Goal: Task Accomplishment & Management: Use online tool/utility

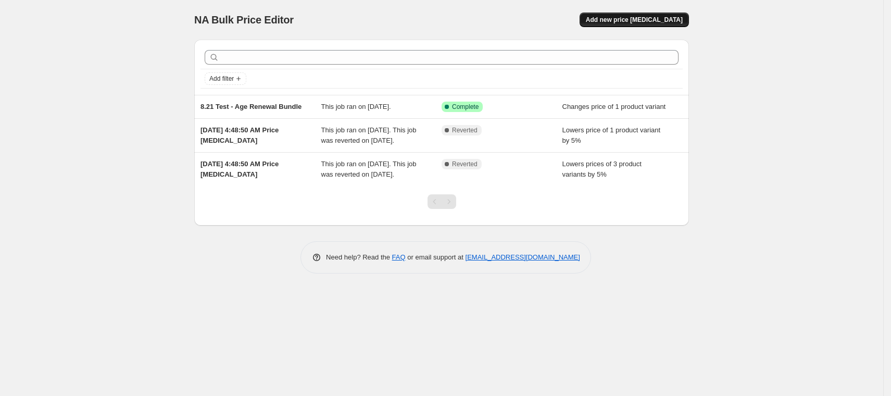
click at [649, 18] on span "Add new price [MEDICAL_DATA]" at bounding box center [634, 20] width 97 height 8
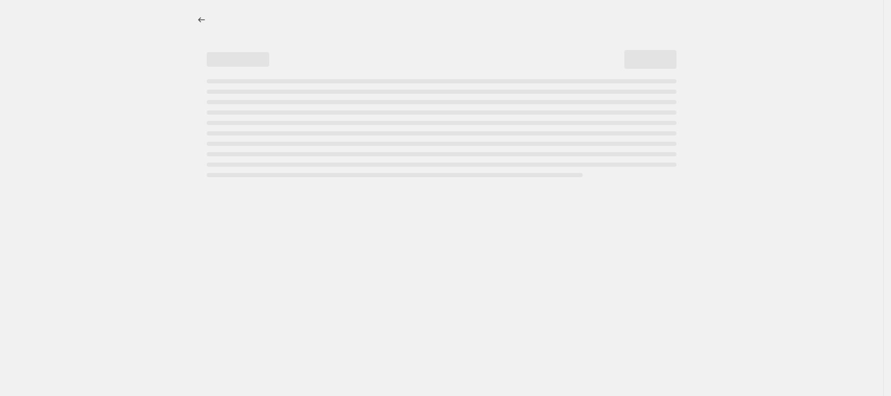
select select "percentage"
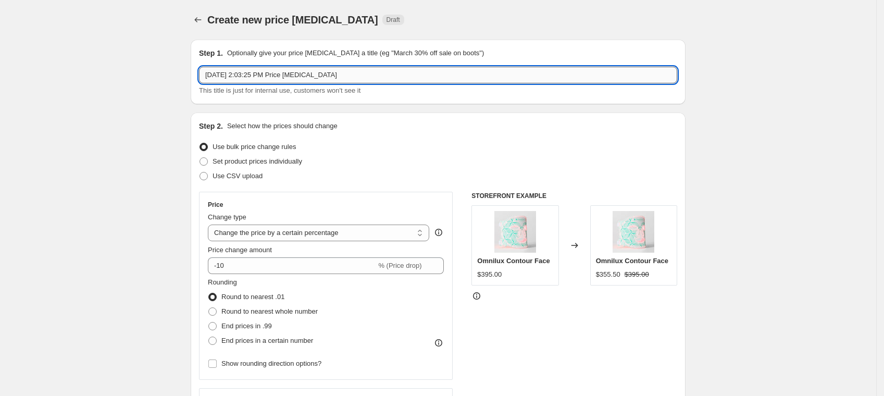
click at [292, 75] on input "[DATE] 2:03:25 PM Price [MEDICAL_DATA]" at bounding box center [438, 75] width 478 height 17
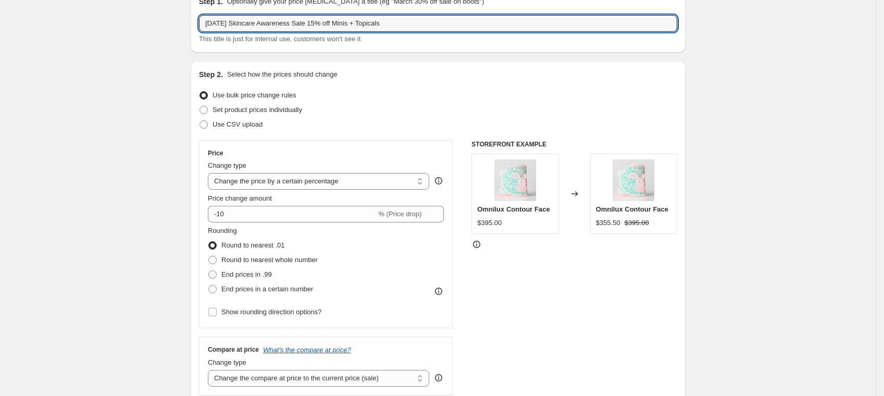
scroll to position [69, 0]
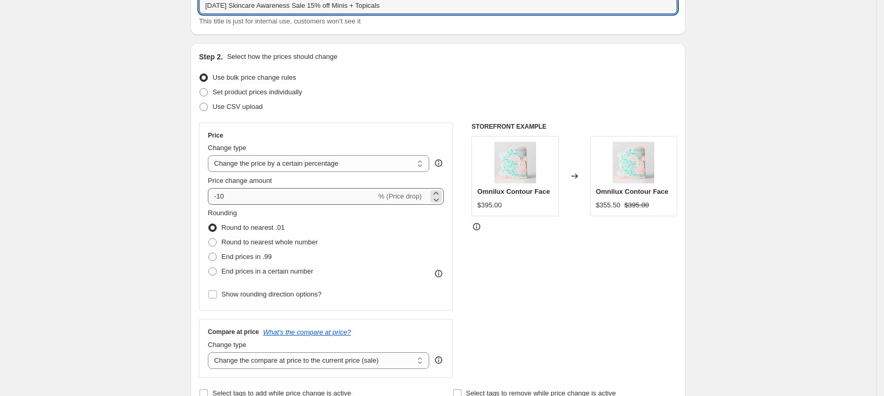
type input "[DATE] Skincare Awareness Sale 15% off Minis + Topicals"
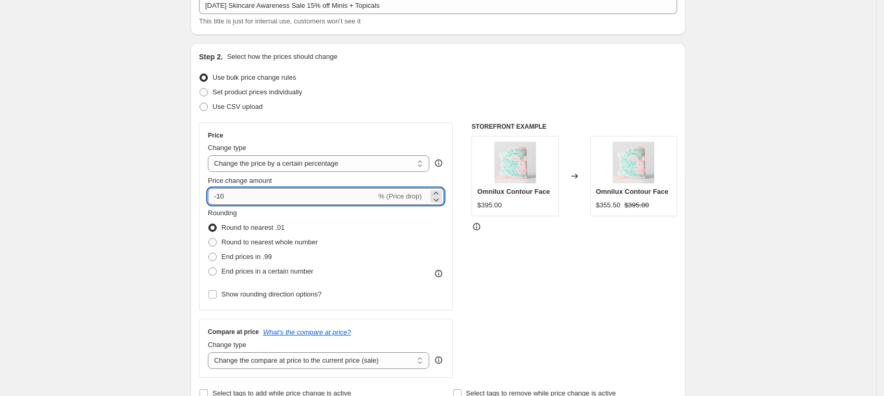
click at [267, 195] on input "-10" at bounding box center [292, 196] width 168 height 17
type input "-15"
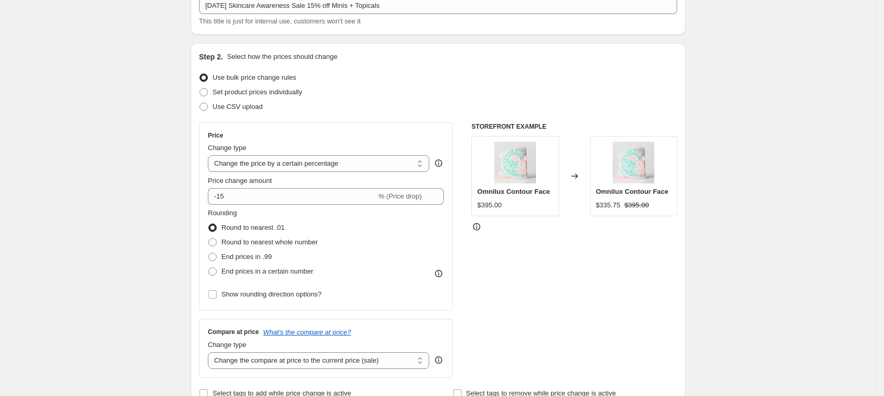
scroll to position [139, 0]
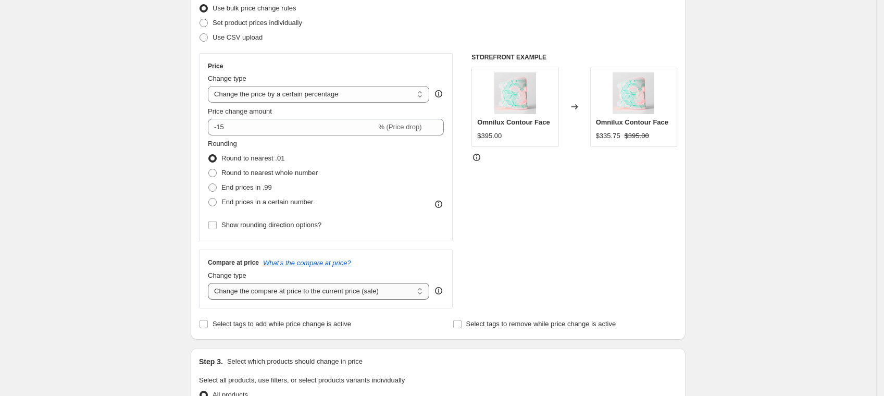
click at [406, 294] on select "Change the compare at price to the current price (sale) Change the compare at p…" at bounding box center [318, 291] width 221 height 17
click at [599, 281] on div "STOREFRONT EXAMPLE Omnilux Contour Face $395.00 Changed to Omnilux Contour Face…" at bounding box center [574, 180] width 206 height 255
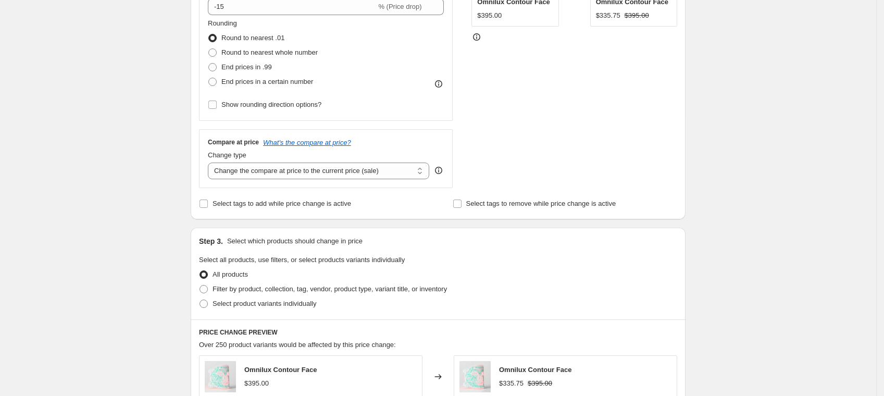
scroll to position [278, 0]
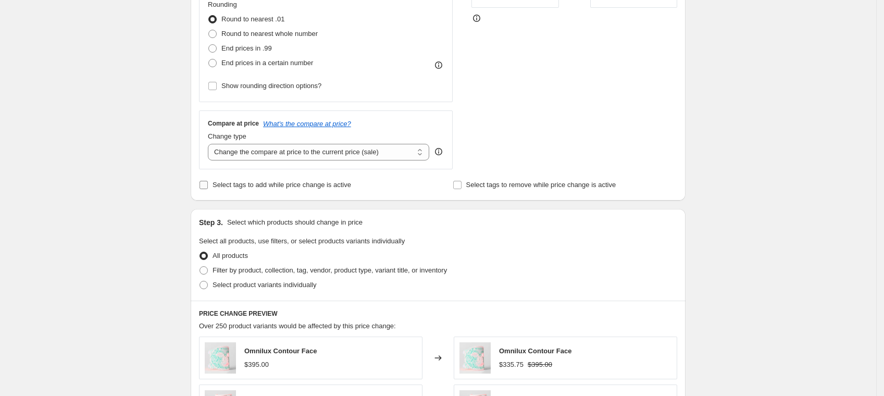
click at [313, 185] on span "Select tags to add while price change is active" at bounding box center [282, 185] width 139 height 8
click at [208, 185] on input "Select tags to add while price change is active" at bounding box center [204, 185] width 8 height 8
checkbox input "true"
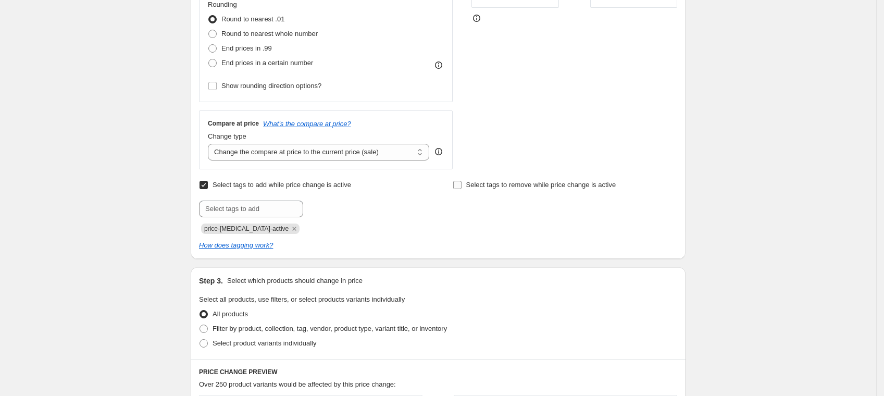
click at [519, 187] on span "Select tags to remove while price change is active" at bounding box center [541, 185] width 150 height 8
click at [462, 187] on input "Select tags to remove while price change is active" at bounding box center [457, 185] width 8 height 8
checkbox input "true"
click at [241, 231] on span "price-[MEDICAL_DATA]-active" at bounding box center [246, 228] width 84 height 7
click at [241, 230] on span "price-[MEDICAL_DATA]-active" at bounding box center [246, 228] width 84 height 7
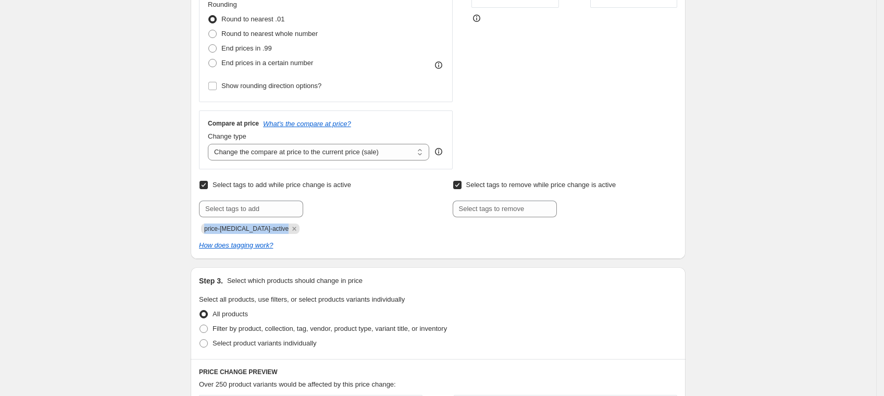
click at [241, 230] on span "price-[MEDICAL_DATA]-active" at bounding box center [246, 228] width 84 height 7
copy span "price-[MEDICAL_DATA]-active"
click at [490, 209] on input "text" at bounding box center [505, 209] width 104 height 17
paste input "price-[MEDICAL_DATA]-active"
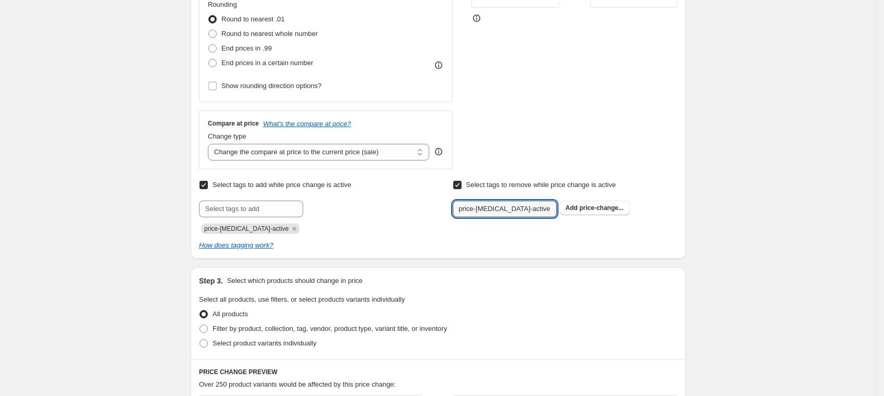
type input "price-[MEDICAL_DATA]-active"
click at [462, 187] on input "Select tags to remove while price change is active" at bounding box center [457, 185] width 8 height 8
checkbox input "false"
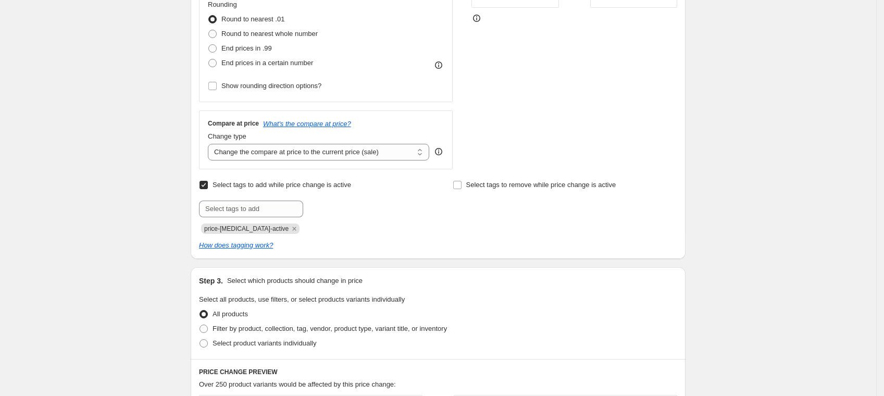
click at [458, 228] on div "Select tags to remove while price change is active" at bounding box center [565, 206] width 225 height 56
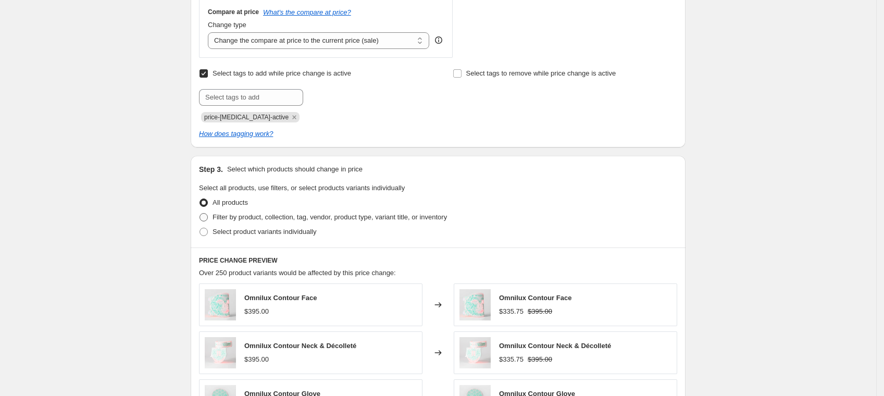
scroll to position [417, 0]
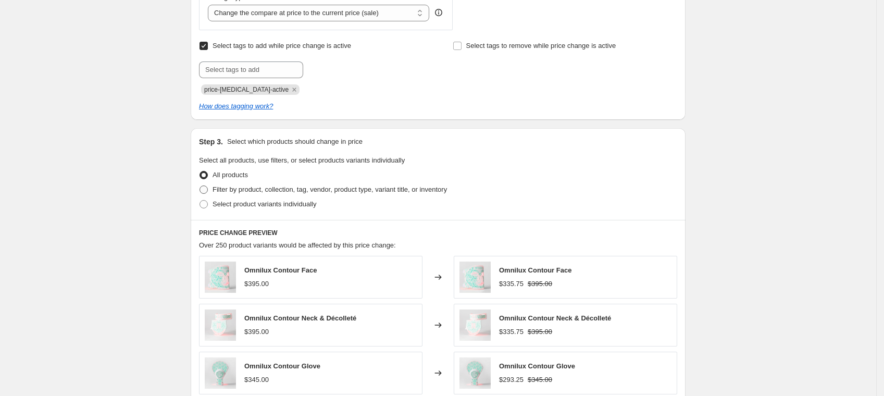
click at [296, 193] on span "Filter by product, collection, tag, vendor, product type, variant title, or inv…" at bounding box center [330, 189] width 234 height 8
click at [200, 186] on input "Filter by product, collection, tag, vendor, product type, variant title, or inv…" at bounding box center [200, 185] width 1 height 1
radio input "true"
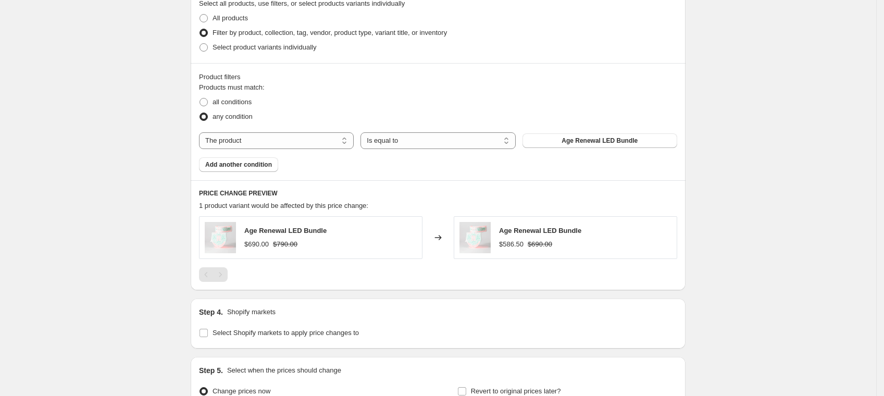
scroll to position [486, 0]
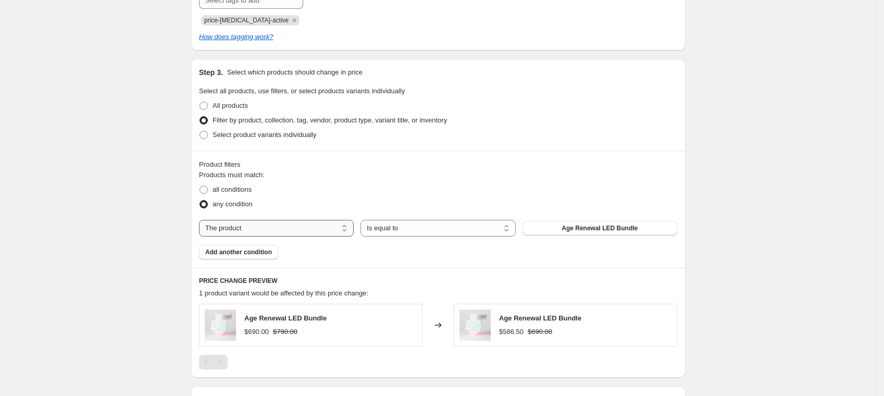
click at [282, 230] on select "The product The product's collection The product's tag The product's vendor The…" at bounding box center [276, 228] width 155 height 17
select select "collection"
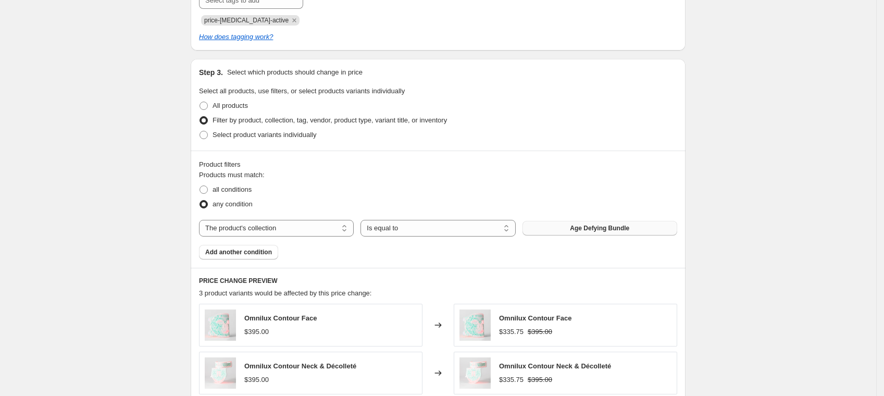
click at [576, 227] on span "Age Defying Bundle" at bounding box center [599, 228] width 59 height 8
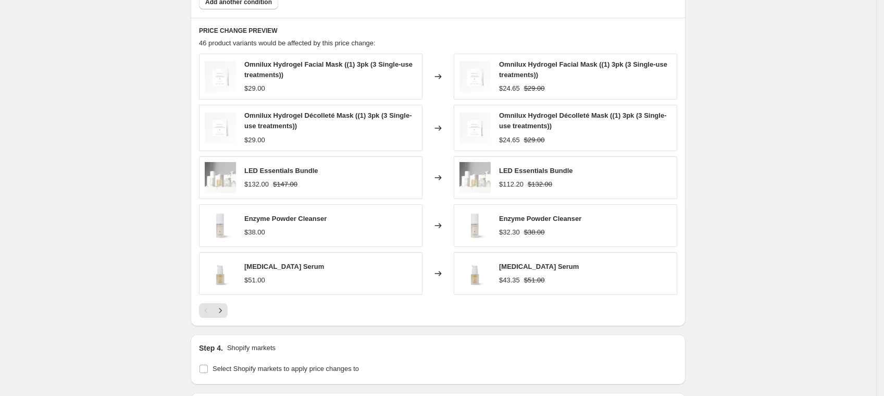
scroll to position [764, 0]
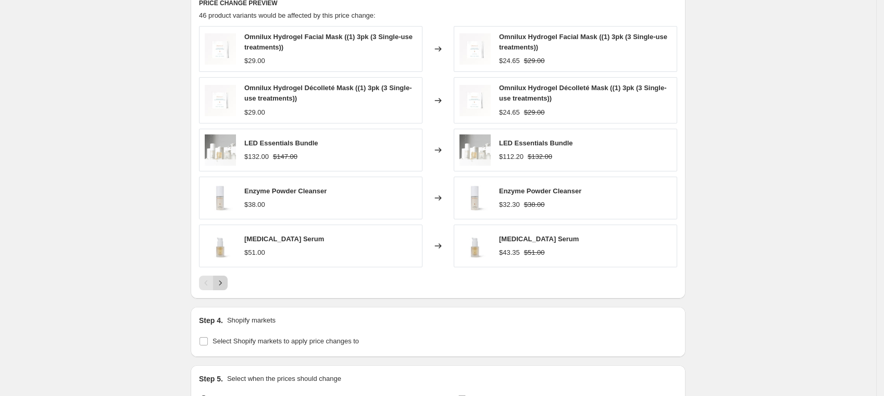
click at [226, 281] on icon "Next" at bounding box center [220, 283] width 10 height 10
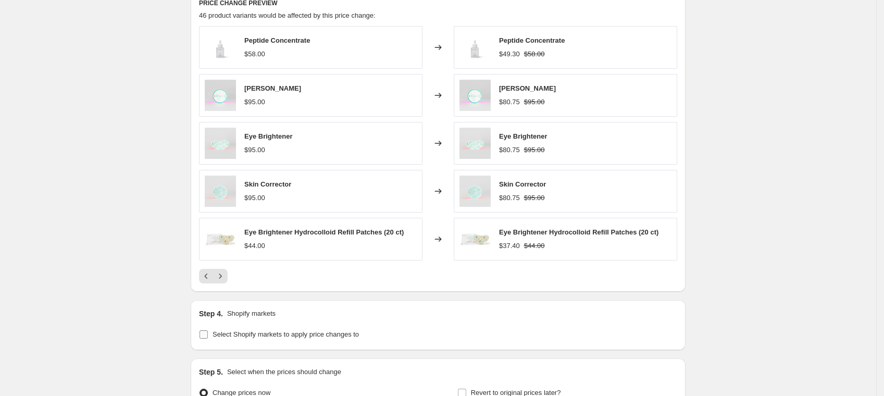
click at [208, 330] on input "Select Shopify markets to apply price changes to" at bounding box center [204, 334] width 8 height 8
checkbox input "true"
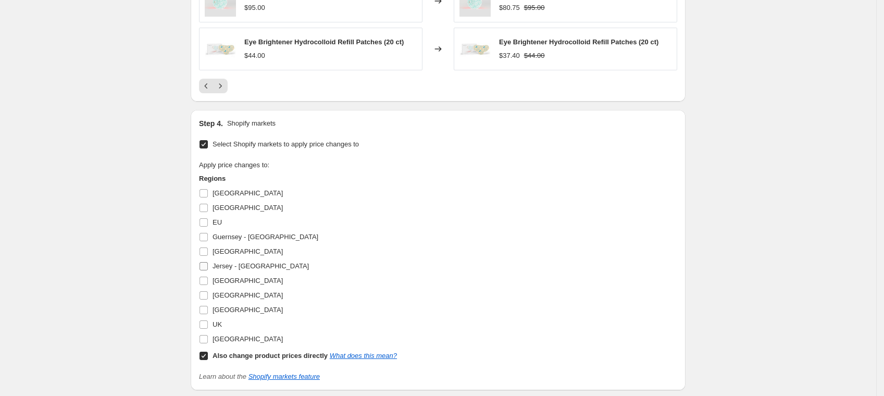
scroll to position [972, 0]
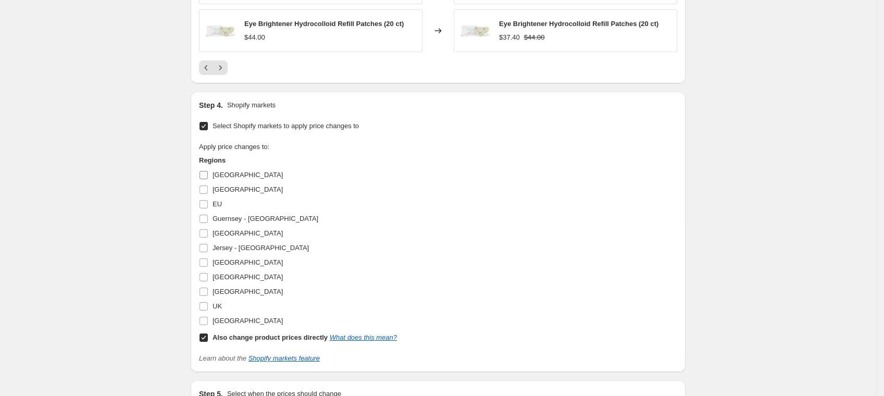
click at [206, 174] on input "[GEOGRAPHIC_DATA]" at bounding box center [204, 175] width 8 height 8
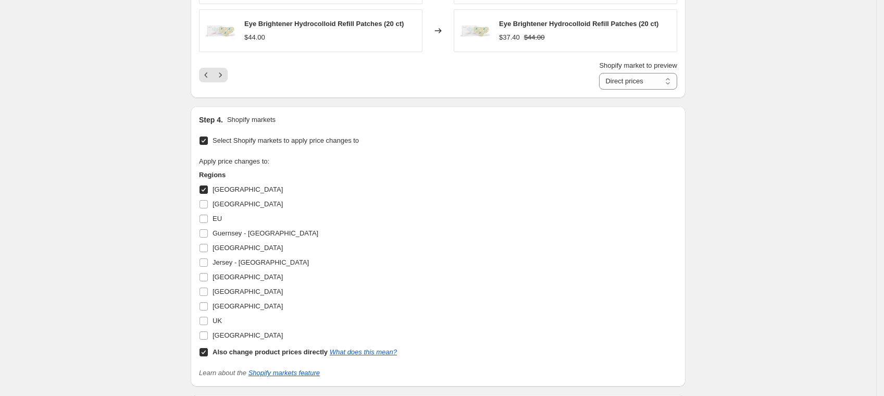
click at [206, 192] on span at bounding box center [203, 189] width 9 height 9
click at [206, 192] on input "[GEOGRAPHIC_DATA]" at bounding box center [204, 189] width 8 height 8
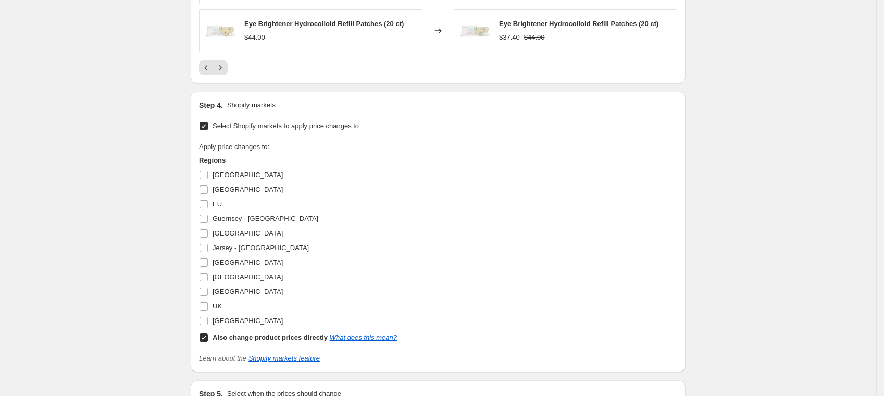
click at [213, 173] on label "[GEOGRAPHIC_DATA]" at bounding box center [241, 175] width 84 height 15
click at [208, 173] on input "[GEOGRAPHIC_DATA]" at bounding box center [204, 175] width 8 height 8
checkbox input "true"
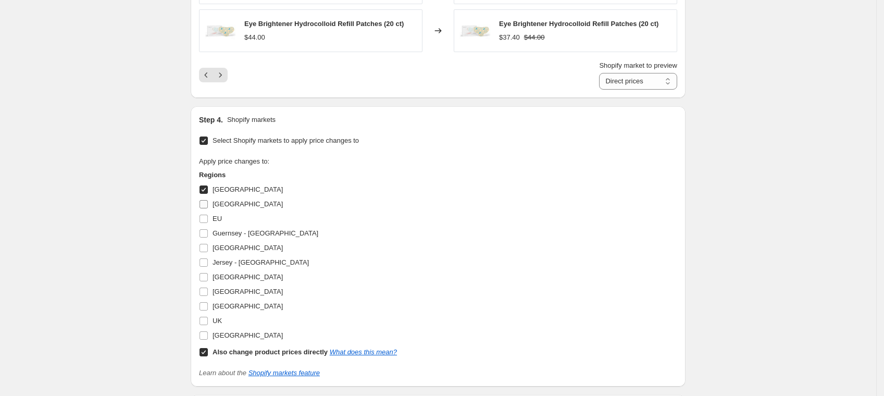
click at [208, 200] on input "[GEOGRAPHIC_DATA]" at bounding box center [204, 204] width 8 height 8
checkbox input "true"
click at [208, 218] on input "EU" at bounding box center [204, 219] width 8 height 8
checkbox input "true"
click at [208, 273] on input "[GEOGRAPHIC_DATA]" at bounding box center [204, 277] width 8 height 8
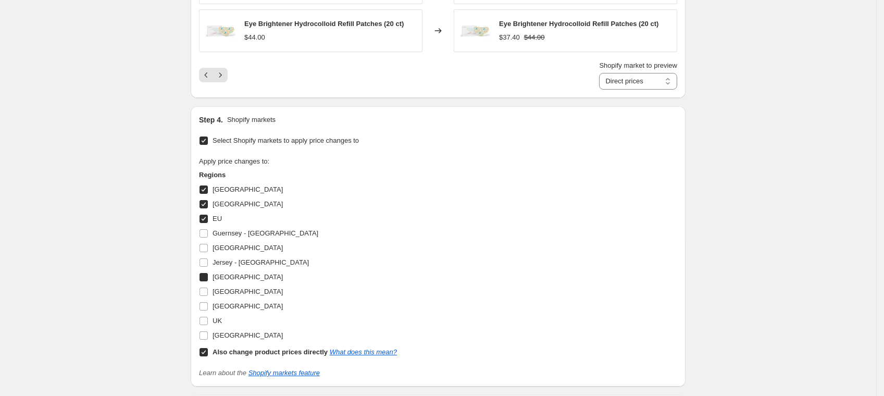
checkbox input "true"
click at [208, 322] on input "UK" at bounding box center [204, 321] width 8 height 8
checkbox input "true"
click at [208, 336] on input "[GEOGRAPHIC_DATA]" at bounding box center [204, 335] width 8 height 8
checkbox input "true"
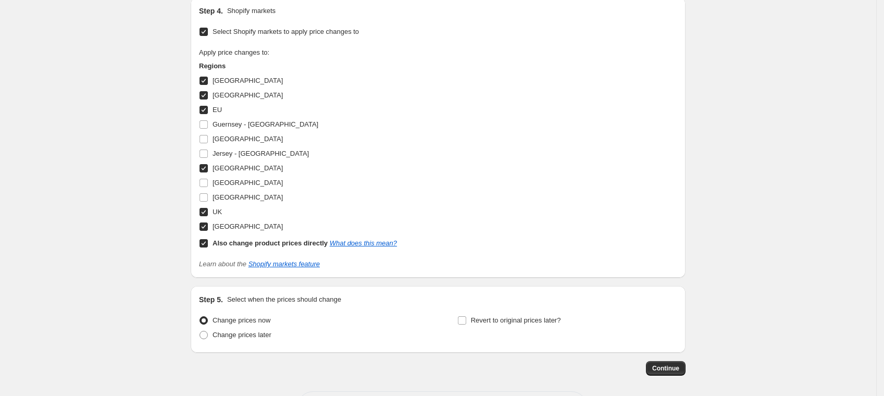
scroll to position [1111, 0]
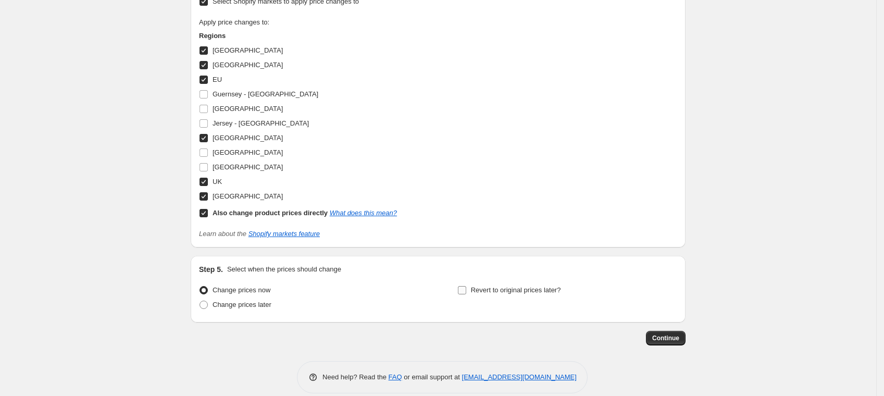
click at [463, 289] on input "Revert to original prices later?" at bounding box center [462, 290] width 8 height 8
checkbox input "true"
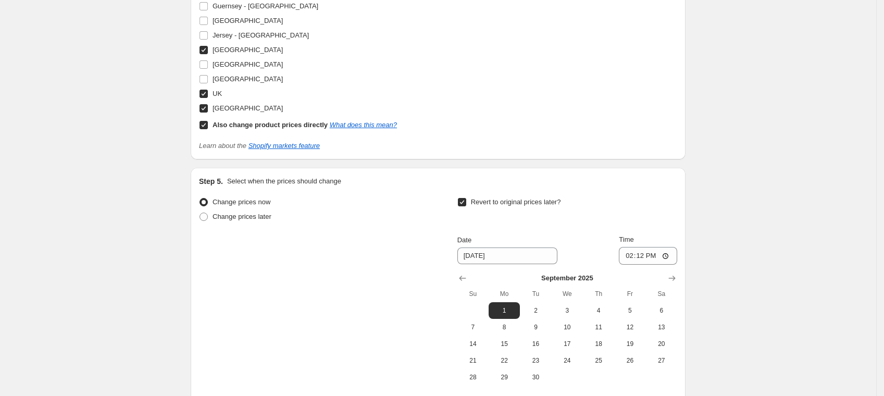
scroll to position [1250, 0]
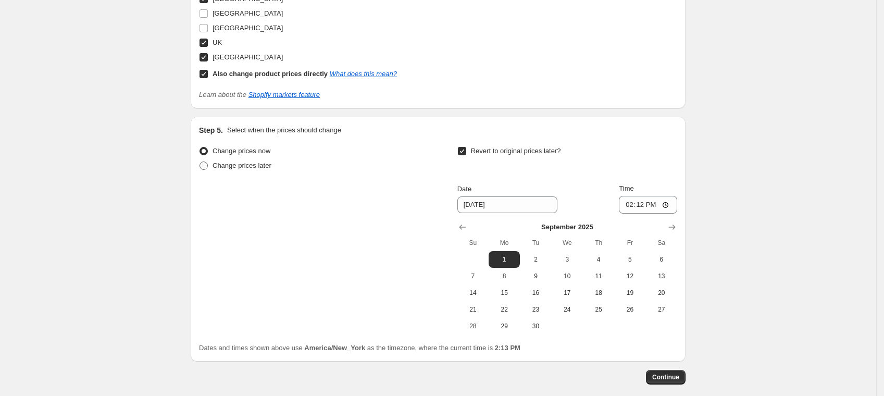
click at [245, 169] on span "Change prices later" at bounding box center [242, 165] width 59 height 10
click at [200, 162] on input "Change prices later" at bounding box center [200, 162] width 1 height 1
radio input "true"
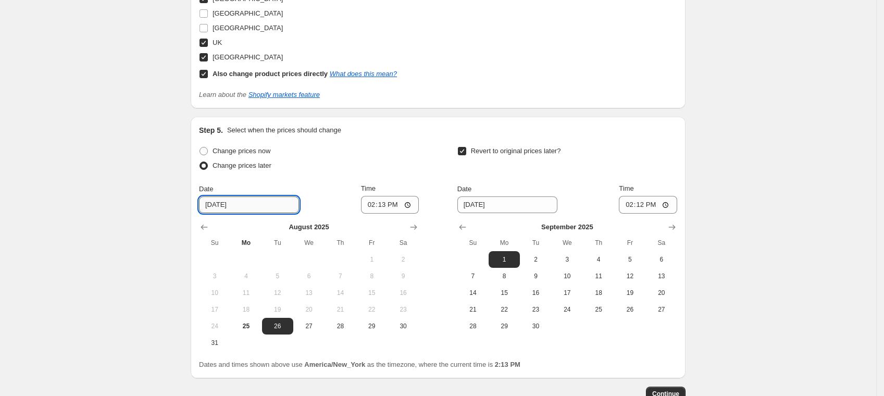
click at [251, 207] on input "[DATE]" at bounding box center [249, 204] width 100 height 17
click at [417, 224] on icon "Show next month, September 2025" at bounding box center [413, 227] width 10 height 10
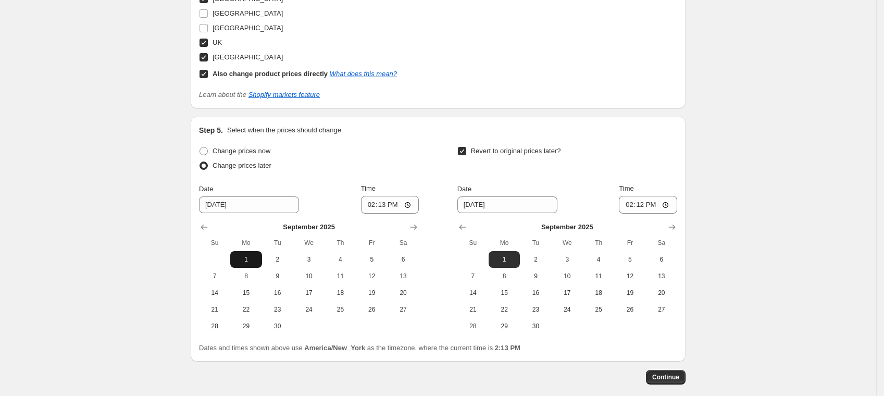
click at [243, 260] on span "1" at bounding box center [245, 259] width 23 height 8
type input "[DATE]"
click at [396, 204] on input "14:13" at bounding box center [390, 205] width 58 height 18
click at [412, 201] on input "14:13" at bounding box center [390, 205] width 58 height 18
type input "00:01"
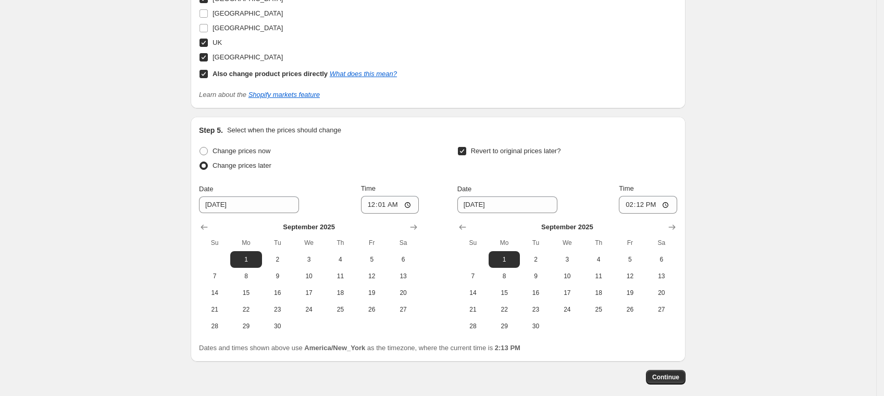
click at [488, 206] on input "[DATE]" at bounding box center [507, 204] width 100 height 17
click at [477, 202] on input "[DATE]" at bounding box center [507, 204] width 100 height 17
click at [539, 324] on span "30" at bounding box center [535, 326] width 23 height 8
type input "[DATE]"
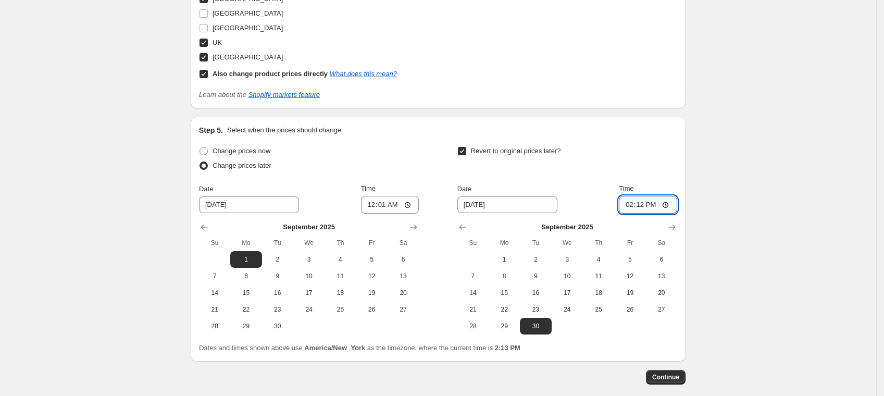
click at [667, 205] on input "14:12" at bounding box center [648, 205] width 58 height 18
click at [670, 201] on input "00:01" at bounding box center [648, 205] width 58 height 18
type input "03:01"
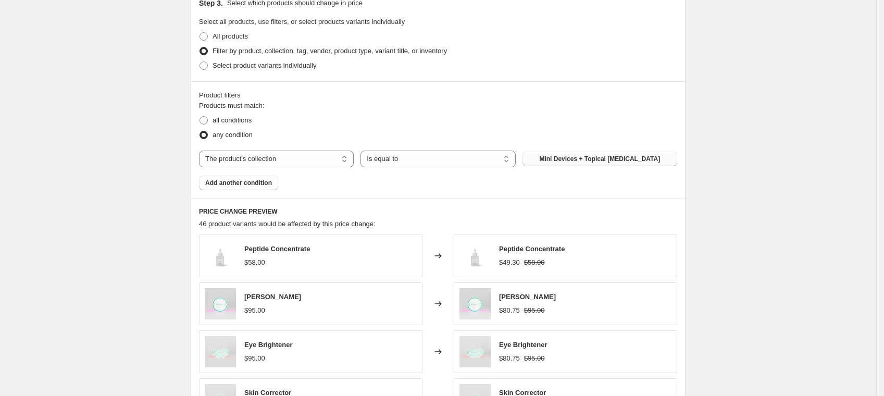
scroll to position [486, 0]
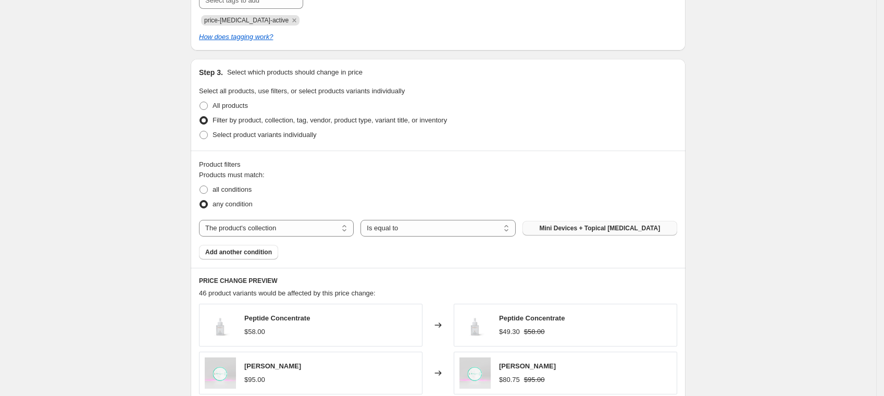
click at [609, 233] on button "Mini Devices + Topical [MEDICAL_DATA]" at bounding box center [600, 228] width 155 height 15
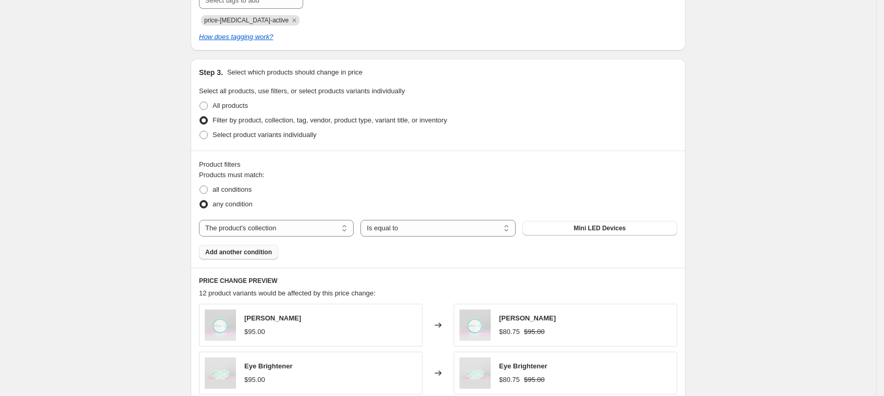
click at [243, 249] on span "Add another condition" at bounding box center [238, 252] width 67 height 8
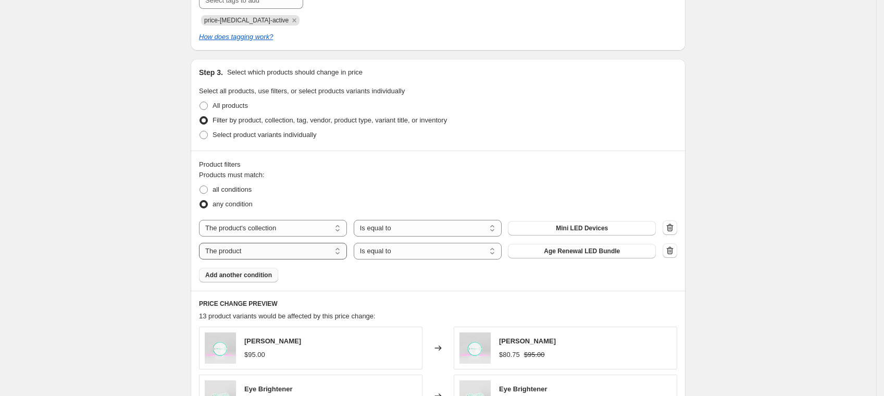
click at [282, 255] on select "The product The product's collection The product's tag The product's vendor The…" at bounding box center [273, 251] width 148 height 17
select select "collection"
click at [579, 249] on span "Age Defying Bundle" at bounding box center [581, 251] width 59 height 8
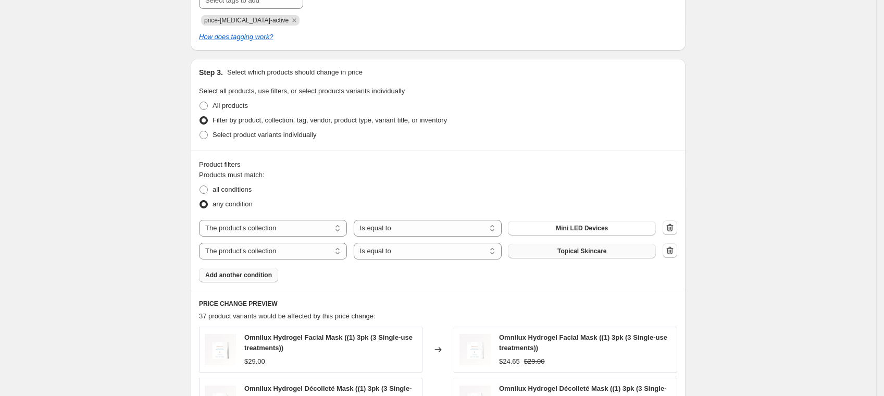
click at [150, 173] on div "Create new price [MEDICAL_DATA]. This page is ready Create new price [MEDICAL_D…" at bounding box center [438, 378] width 876 height 1728
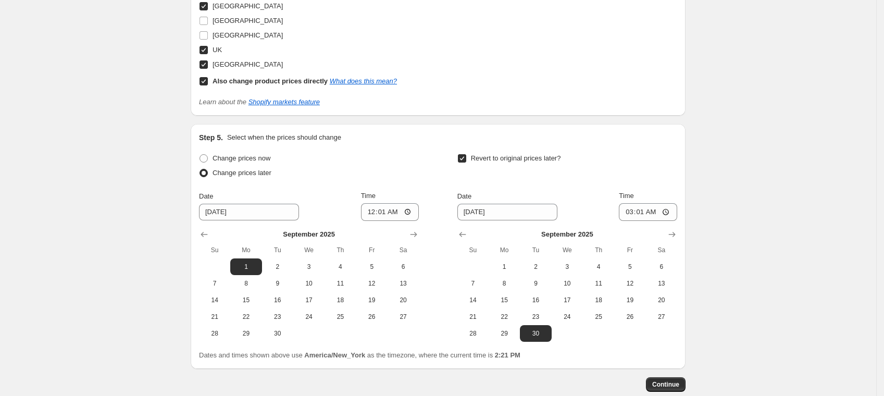
scroll to position [1330, 0]
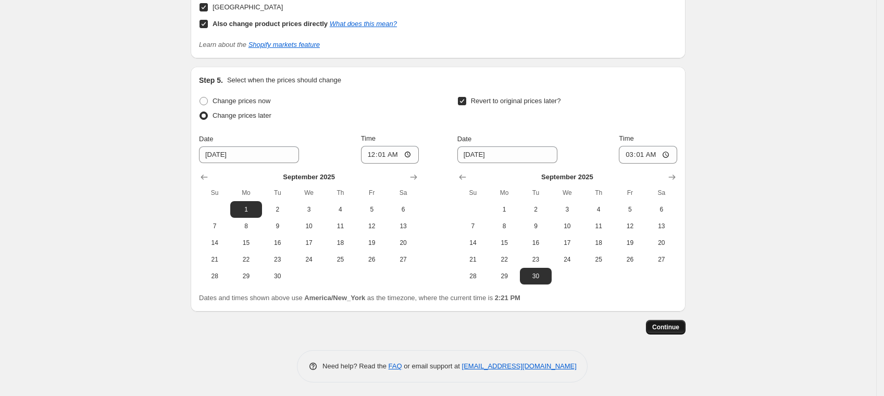
click at [679, 325] on span "Continue" at bounding box center [665, 327] width 27 height 8
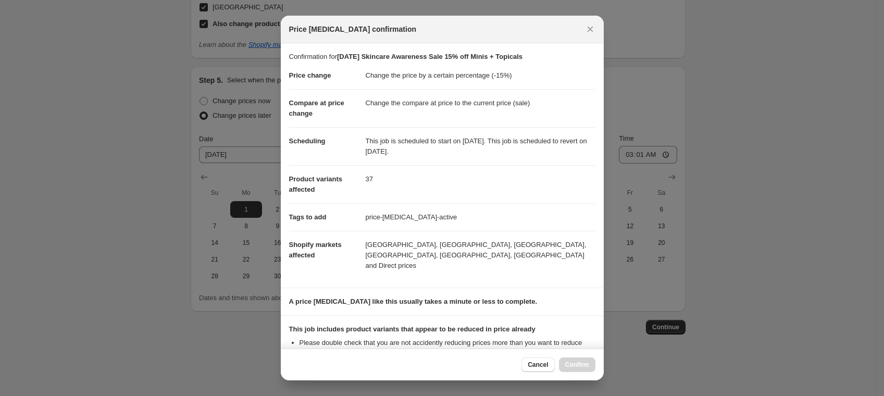
scroll to position [104, 0]
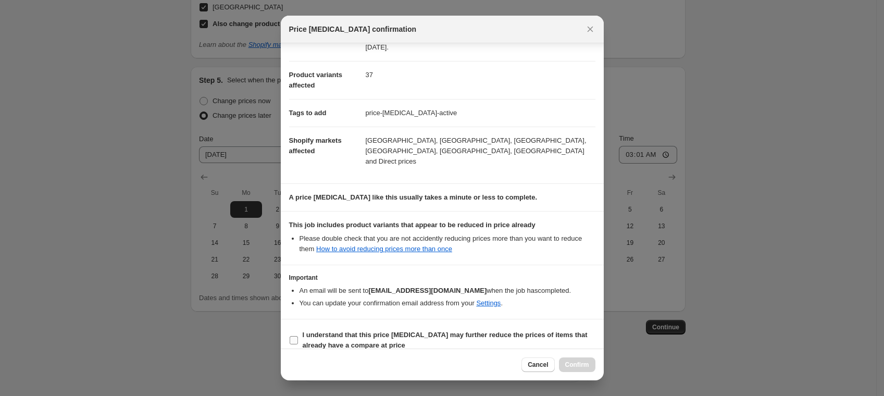
click at [377, 333] on b "I understand that this price [MEDICAL_DATA] may further reduce the prices of it…" at bounding box center [445, 340] width 285 height 18
click at [298, 336] on input "I understand that this price [MEDICAL_DATA] may further reduce the prices of it…" at bounding box center [294, 340] width 8 height 8
checkbox input "true"
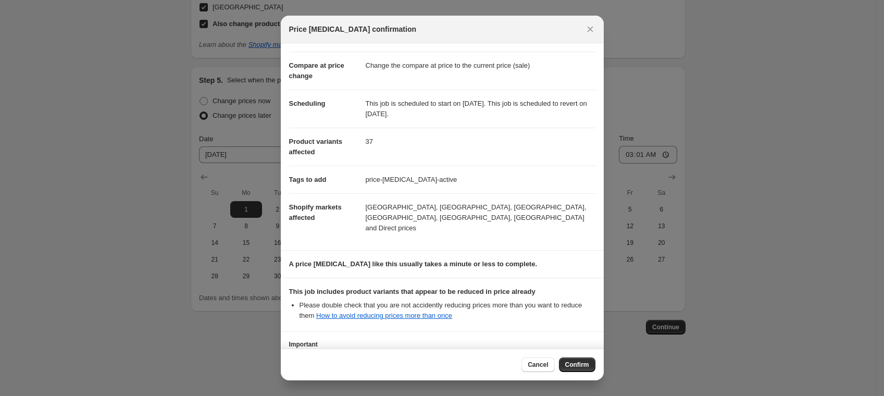
scroll to position [0, 0]
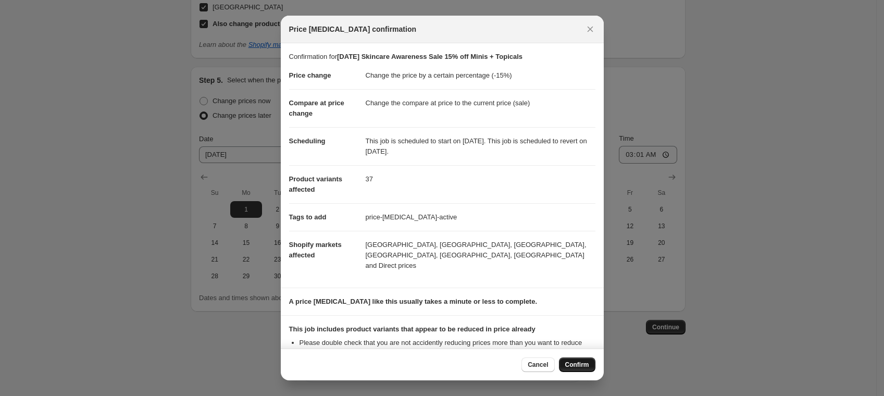
click at [569, 365] on span "Confirm" at bounding box center [577, 365] width 24 height 8
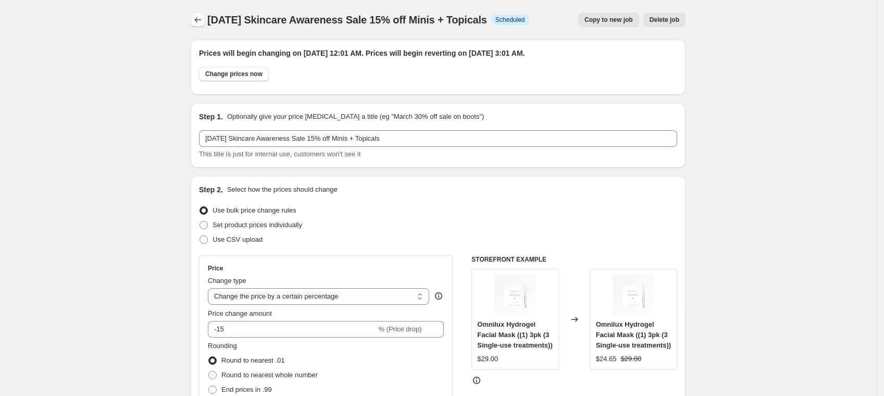
click at [198, 20] on icon "Price change jobs" at bounding box center [198, 20] width 10 height 10
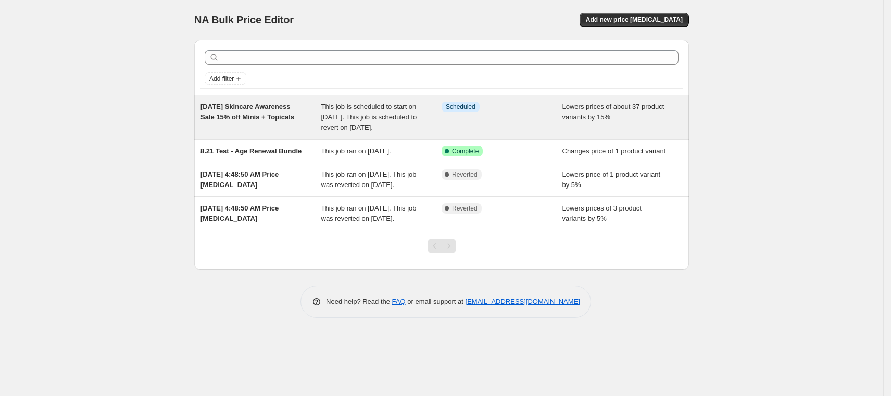
click at [433, 118] on div "This job is scheduled to start on [DATE]. This job is scheduled to revert on [D…" at bounding box center [381, 117] width 121 height 31
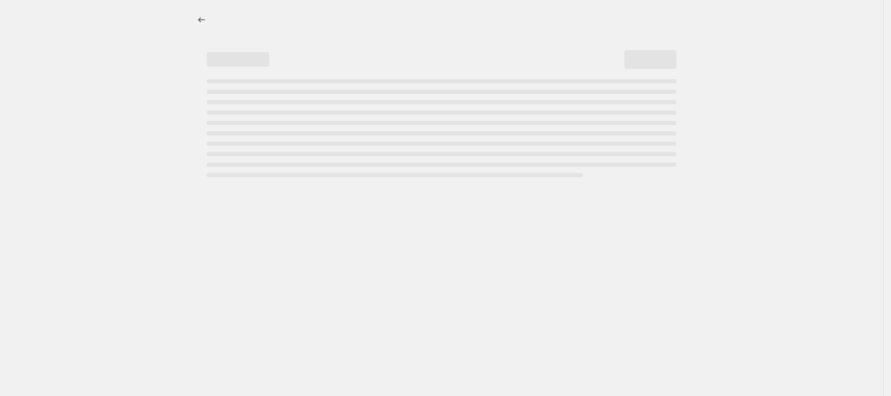
select select "percentage"
select select "collection"
